Goal: Task Accomplishment & Management: Complete application form

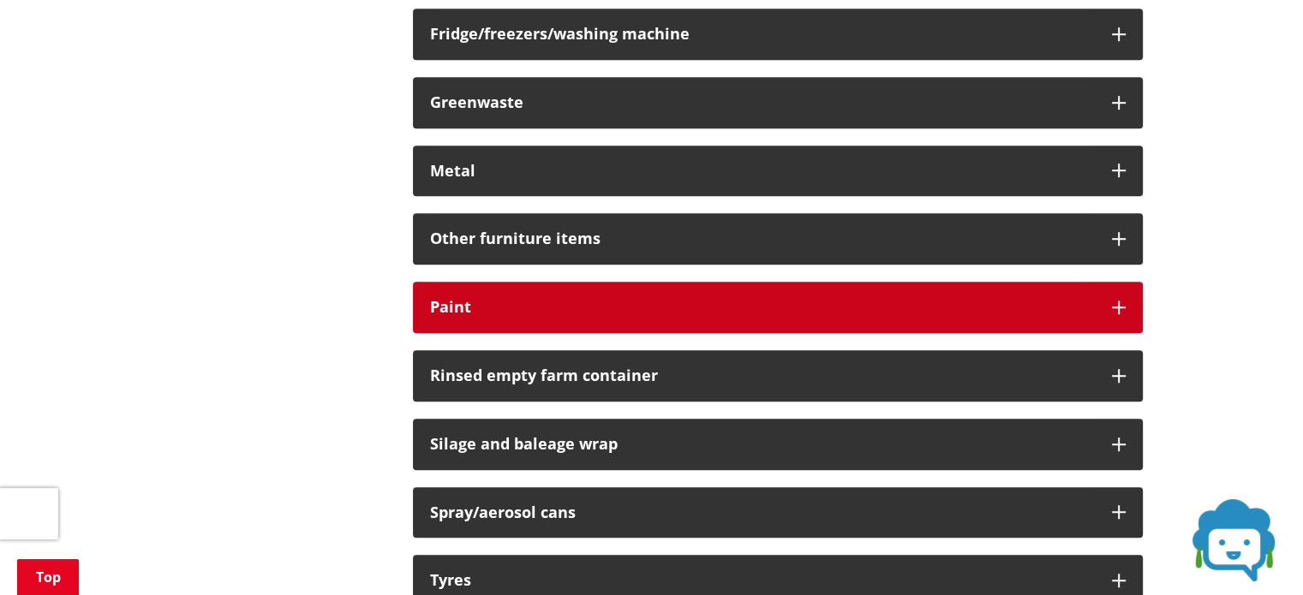
scroll to position [1199, 0]
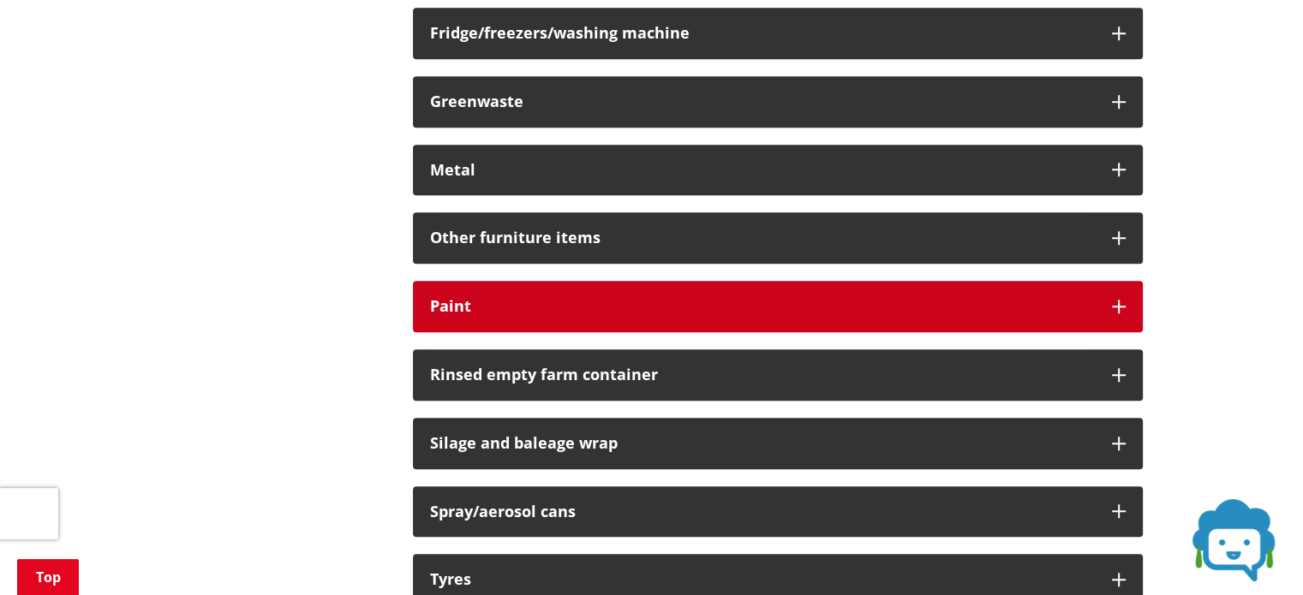
click at [581, 318] on button "Paint" at bounding box center [778, 306] width 730 height 51
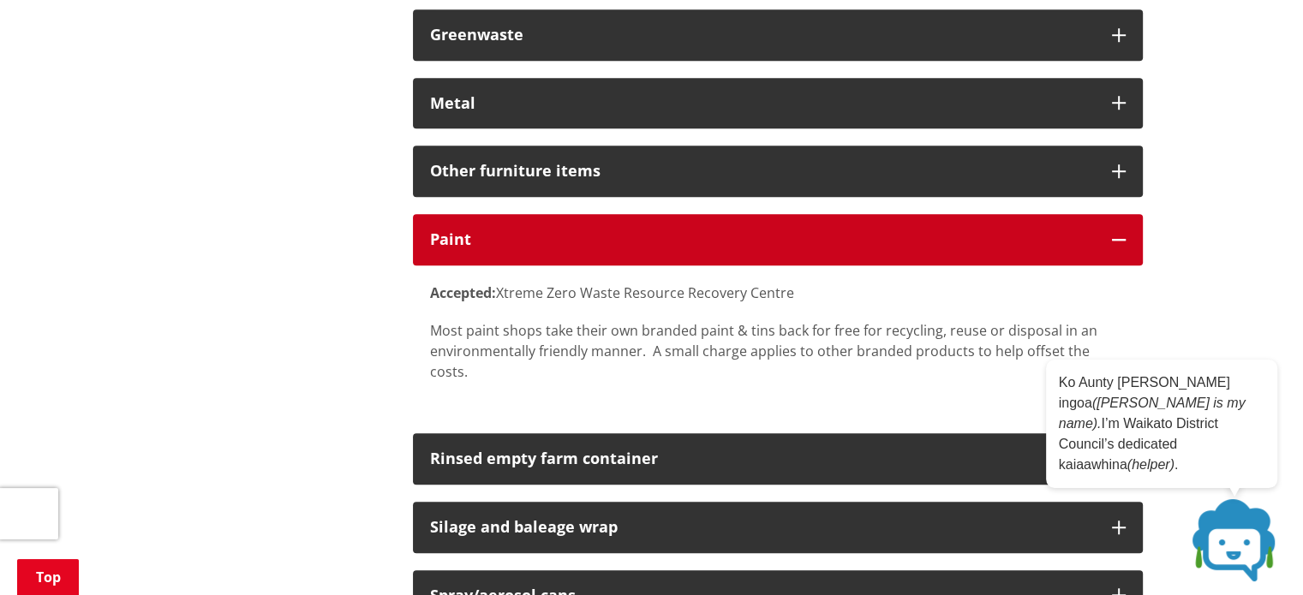
scroll to position [1285, 0]
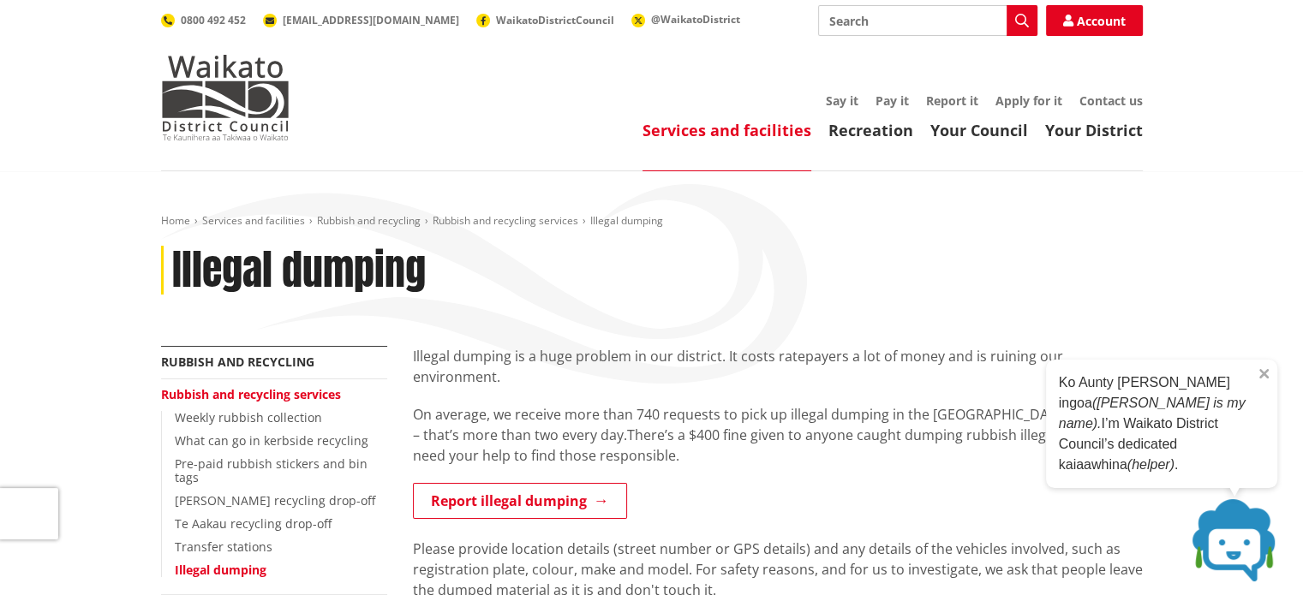
click at [1265, 379] on icon at bounding box center [1263, 374] width 9 height 9
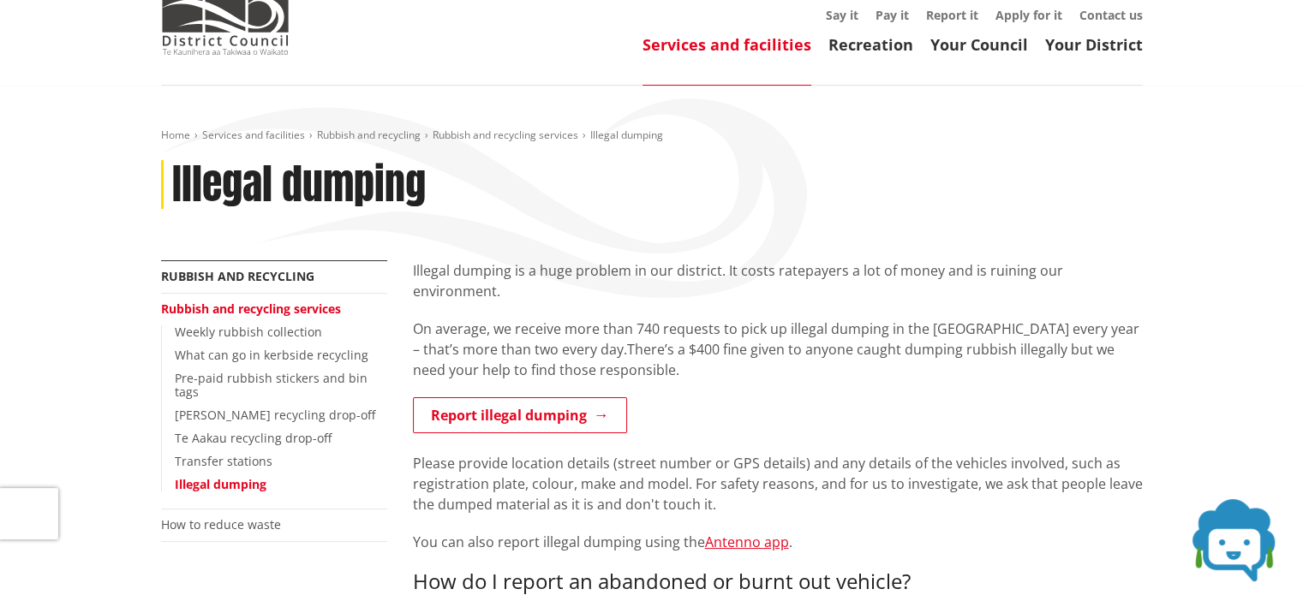
scroll to position [171, 0]
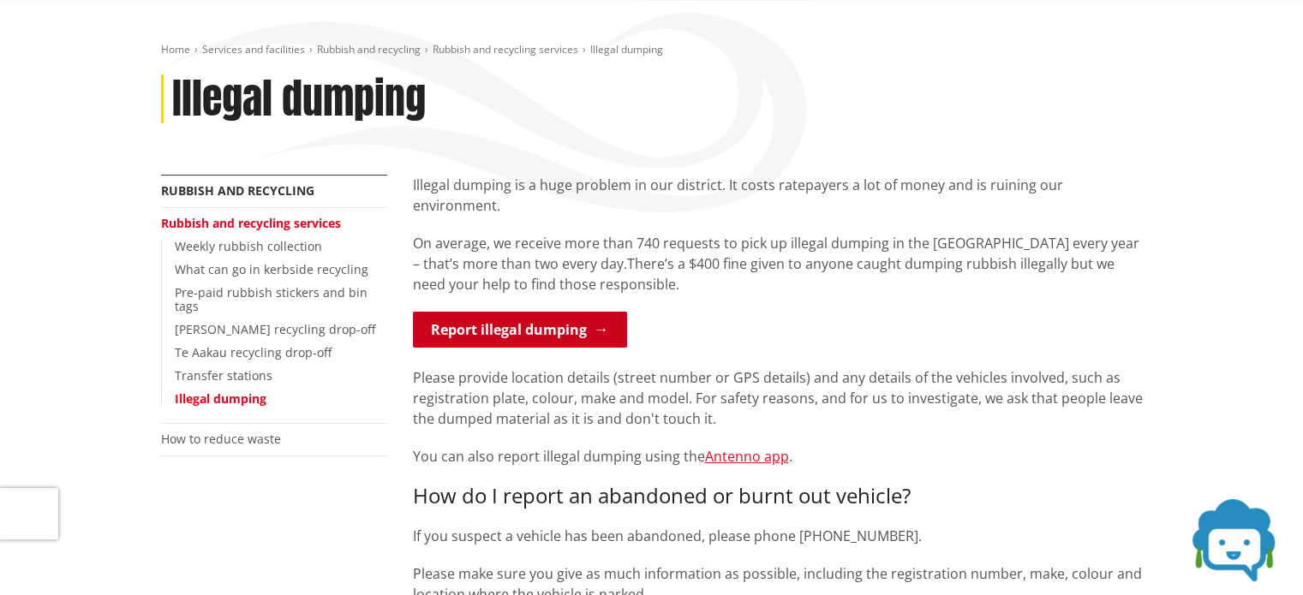
click at [519, 324] on link "Report illegal dumping" at bounding box center [520, 330] width 214 height 36
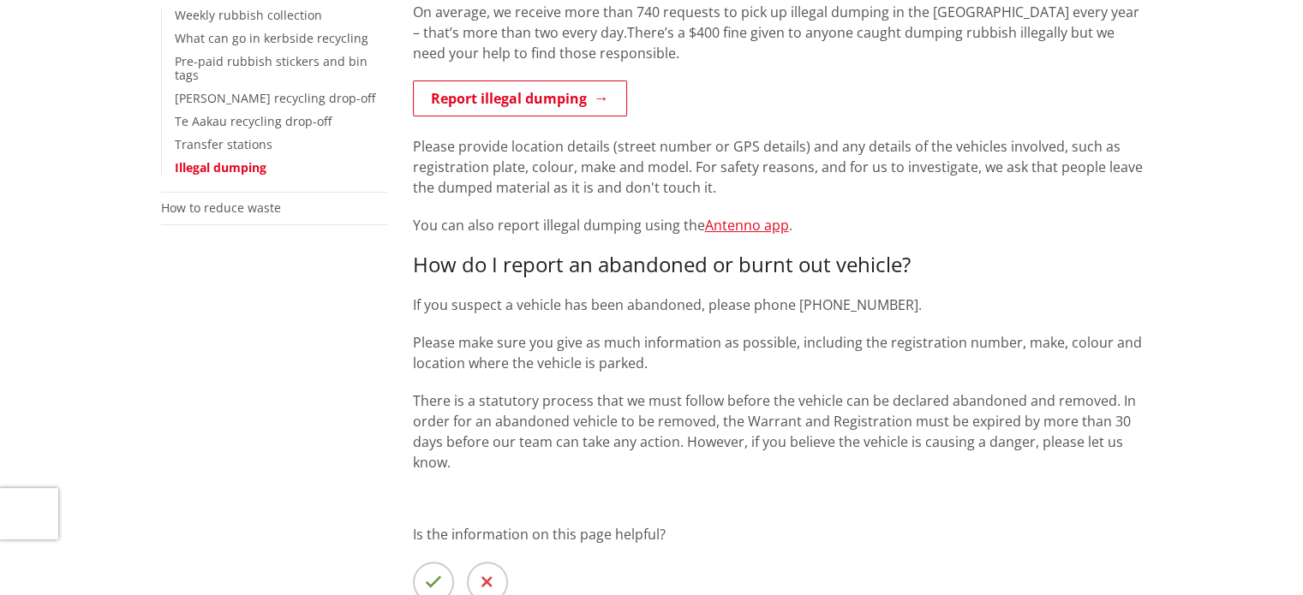
scroll to position [428, 0]
